Goal: Information Seeking & Learning: Check status

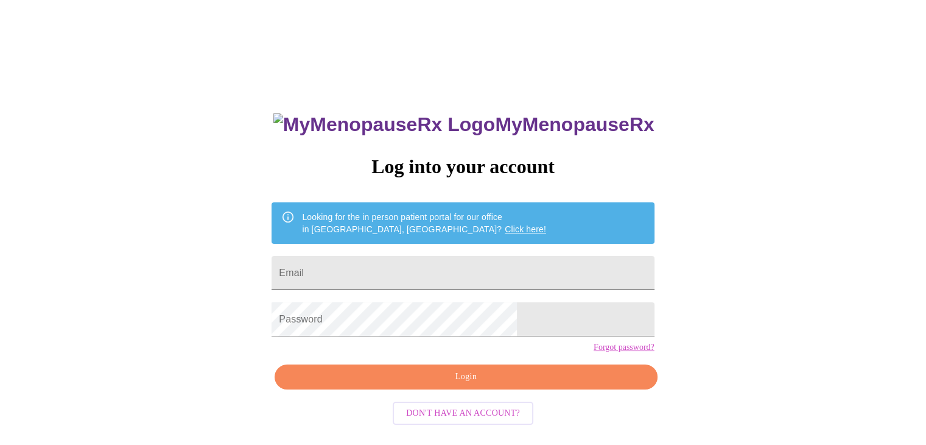
click at [409, 259] on input "Email" at bounding box center [463, 273] width 382 height 34
type input "andreamiller9306@gmail.com"
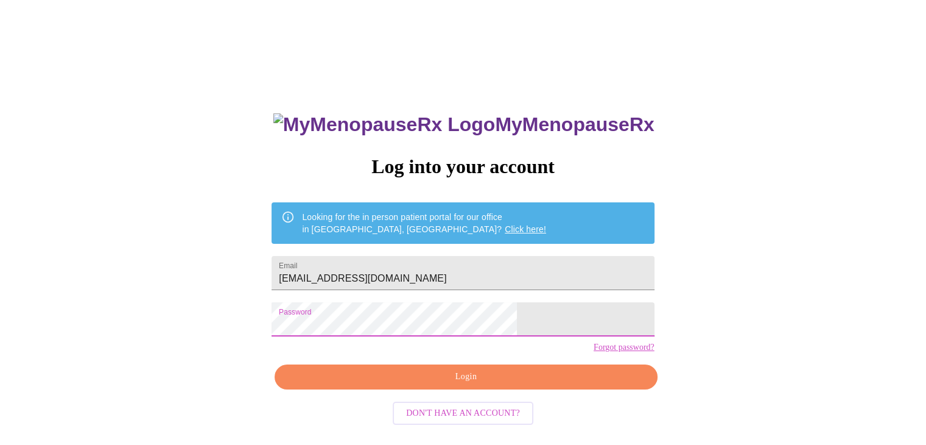
click at [473, 384] on span "Login" at bounding box center [466, 376] width 354 height 15
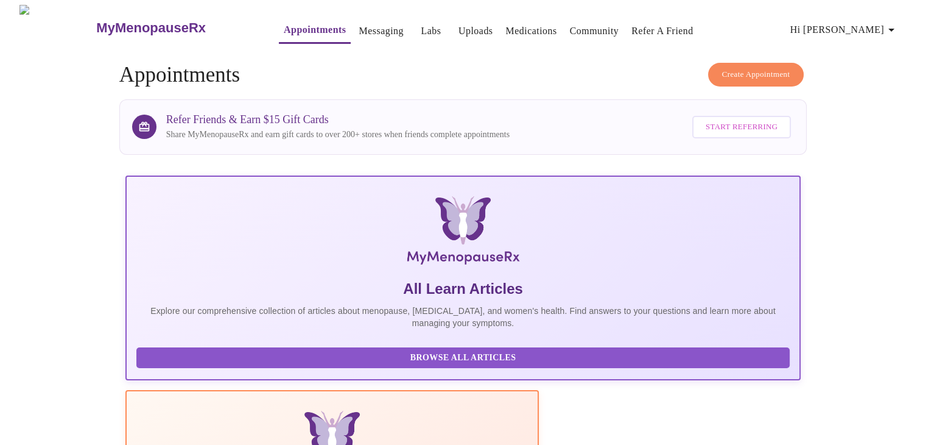
click at [421, 24] on link "Labs" at bounding box center [431, 31] width 20 height 17
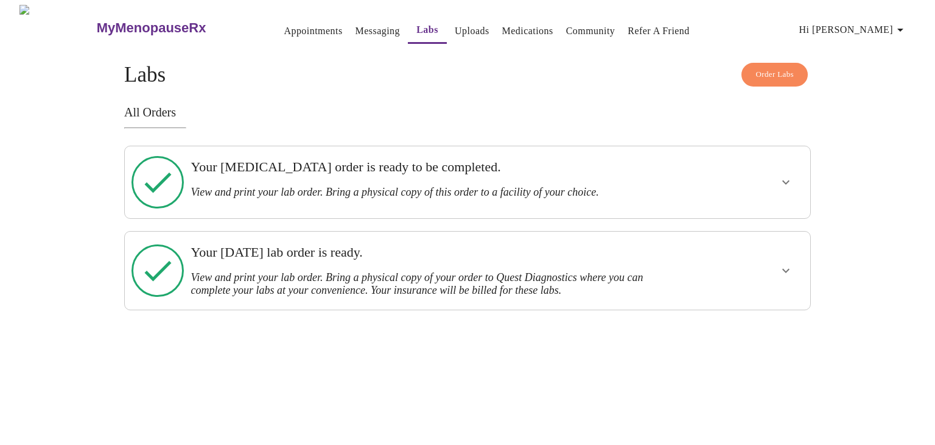
click at [348, 271] on h3 "View and print your lab order. Bring a physical copy of your order to Quest Dia…" at bounding box center [435, 284] width 488 height 26
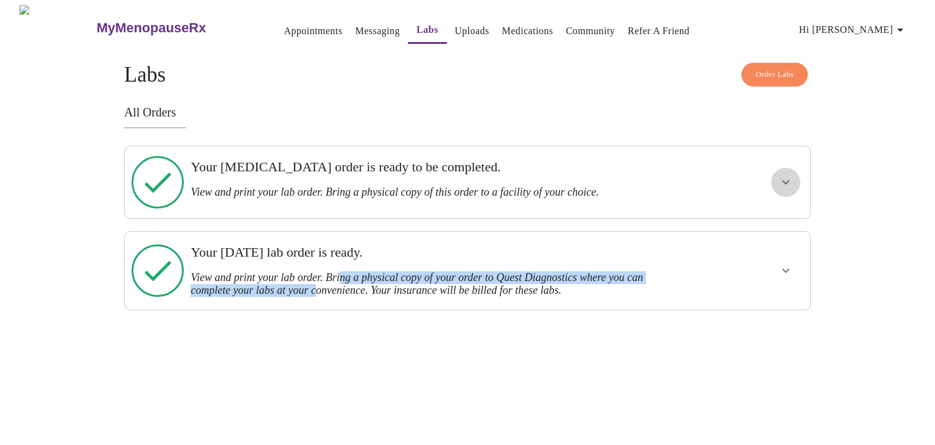
click at [789, 178] on icon "show more" at bounding box center [786, 182] width 15 height 15
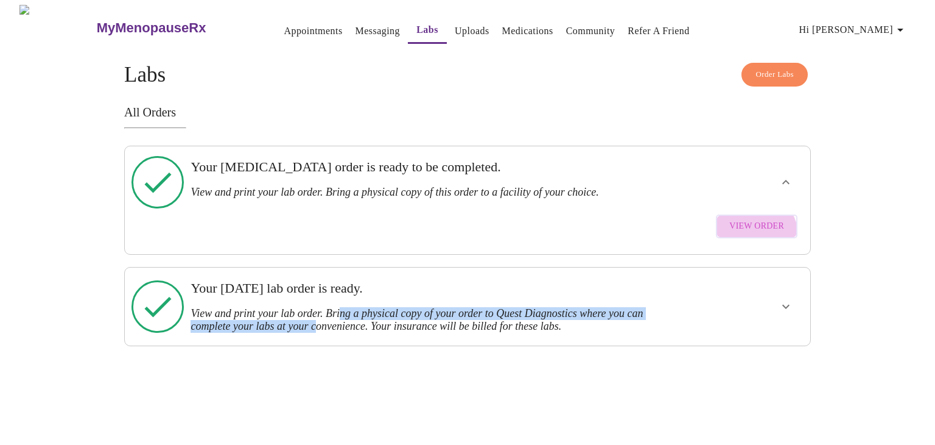
click at [758, 220] on button "View Order" at bounding box center [757, 226] width 82 height 24
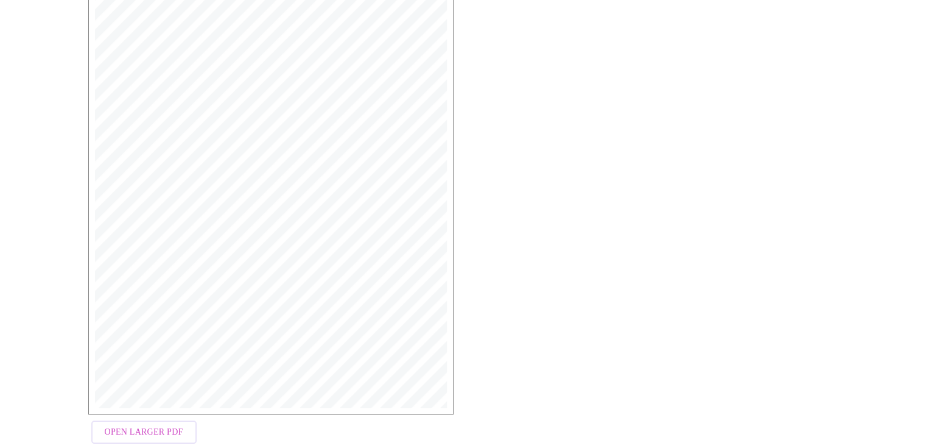
scroll to position [308, 0]
drag, startPoint x: 116, startPoint y: 396, endPoint x: 210, endPoint y: 386, distance: 94.4
click at [117, 401] on span "Open Larger PDF" at bounding box center [144, 408] width 79 height 15
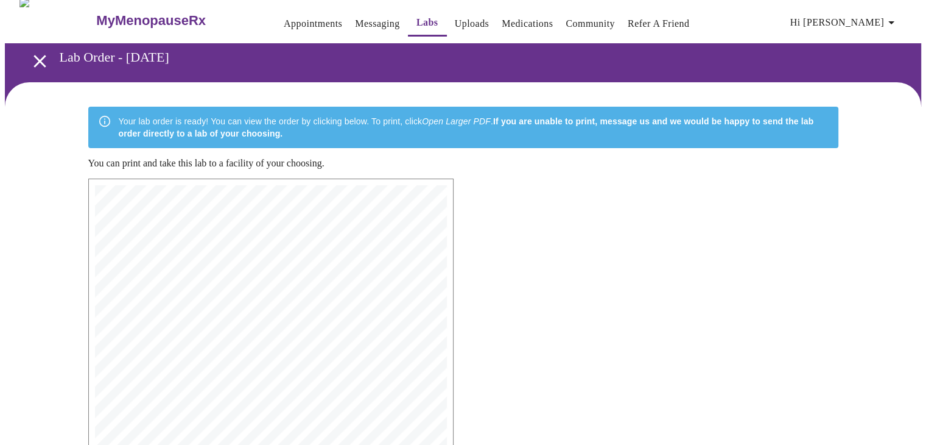
scroll to position [3, 0]
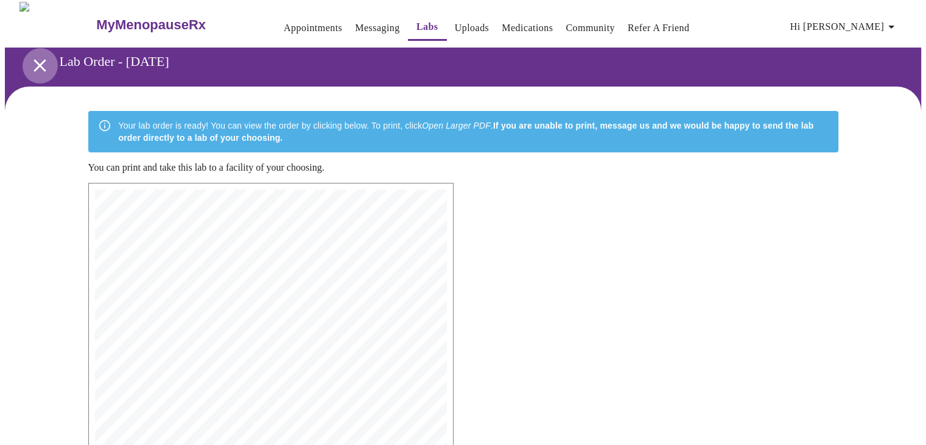
click at [38, 58] on icon "open drawer" at bounding box center [39, 65] width 21 height 21
